Goal: Information Seeking & Learning: Find specific fact

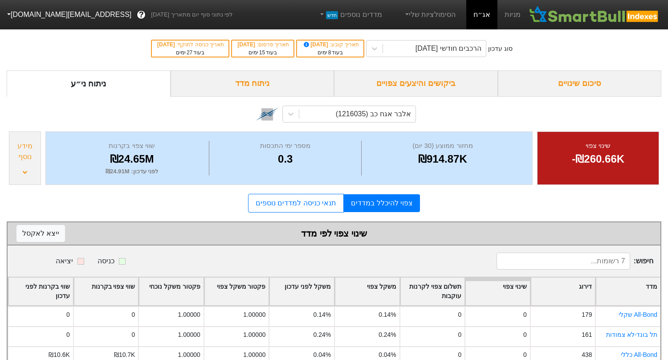
click at [572, 74] on div "סיכום שינויים" at bounding box center [580, 83] width 164 height 26
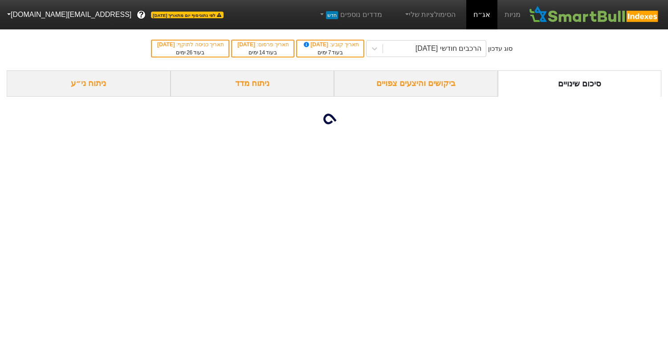
click at [466, 83] on div "ביקושים והיצעים צפויים" at bounding box center [416, 83] width 164 height 26
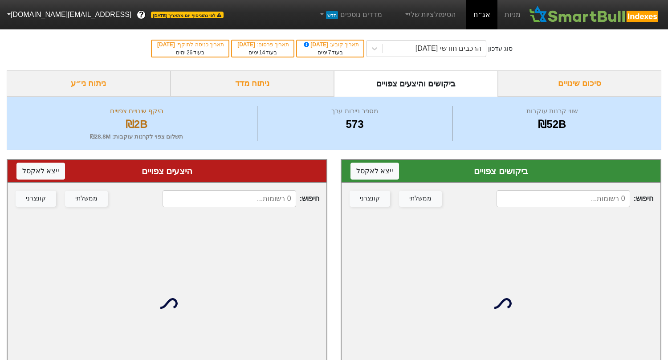
click at [589, 198] on input at bounding box center [564, 198] width 134 height 17
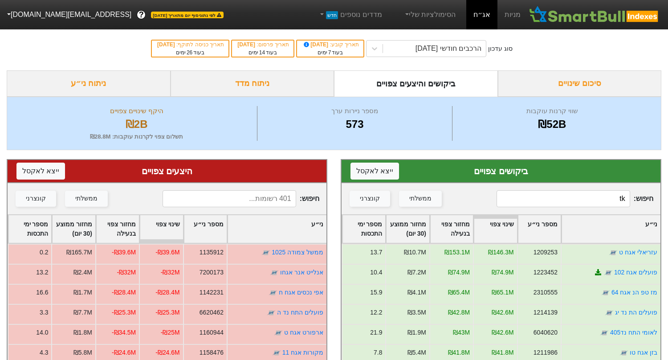
type input "t"
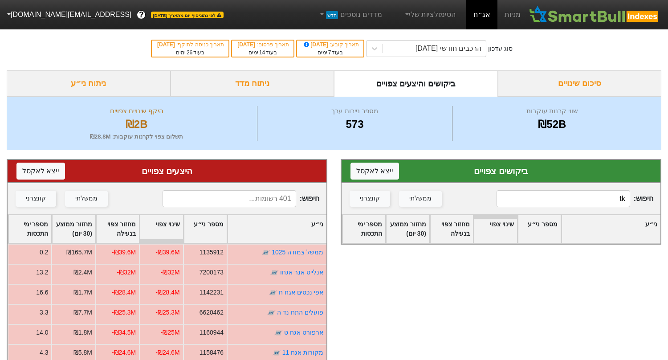
type input "t"
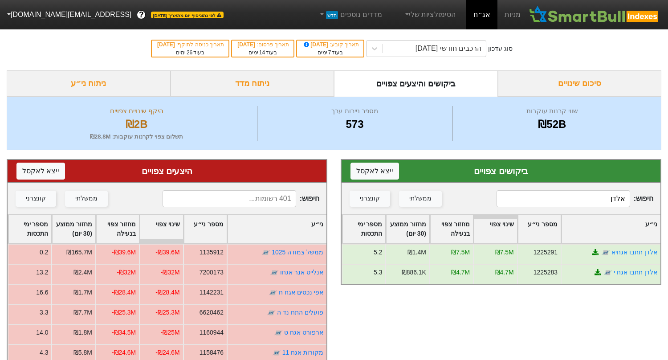
type input "אלדן"
click at [241, 192] on input at bounding box center [230, 198] width 134 height 17
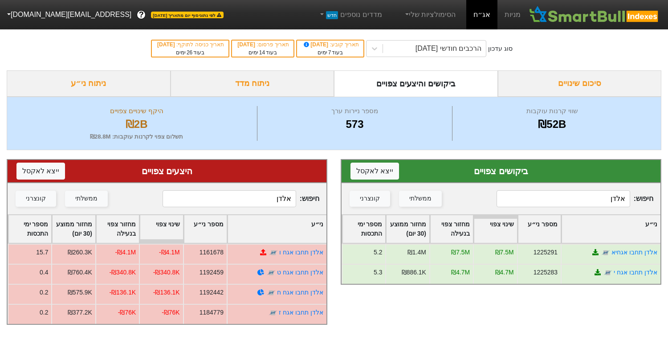
type input "אלדן"
